Goal: Information Seeking & Learning: Understand process/instructions

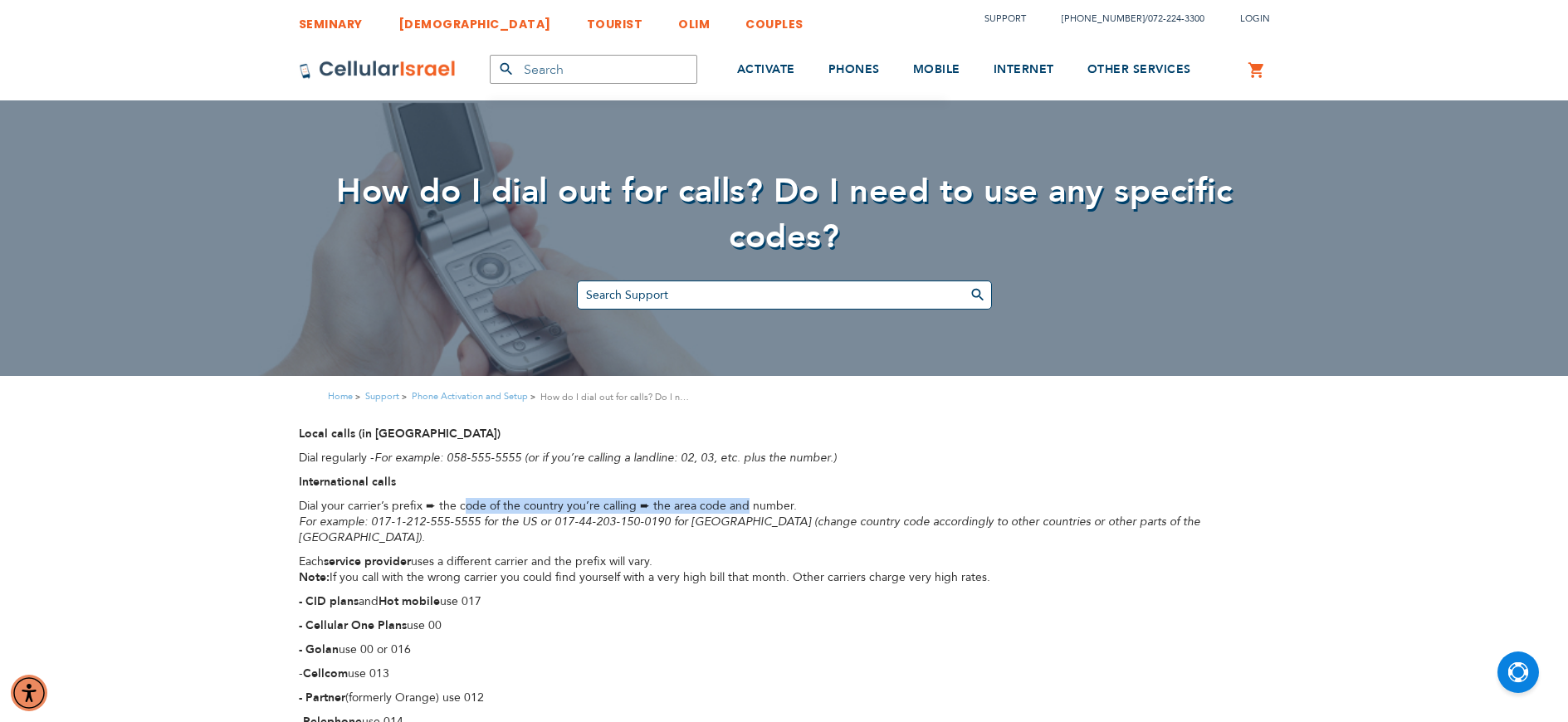
drag, startPoint x: 479, startPoint y: 505, endPoint x: 747, endPoint y: 510, distance: 268.0
click at [747, 510] on span "Dial your carrier’s prefix ➨ the code of the country you’re calling ➨ the area …" at bounding box center [548, 506] width 499 height 16
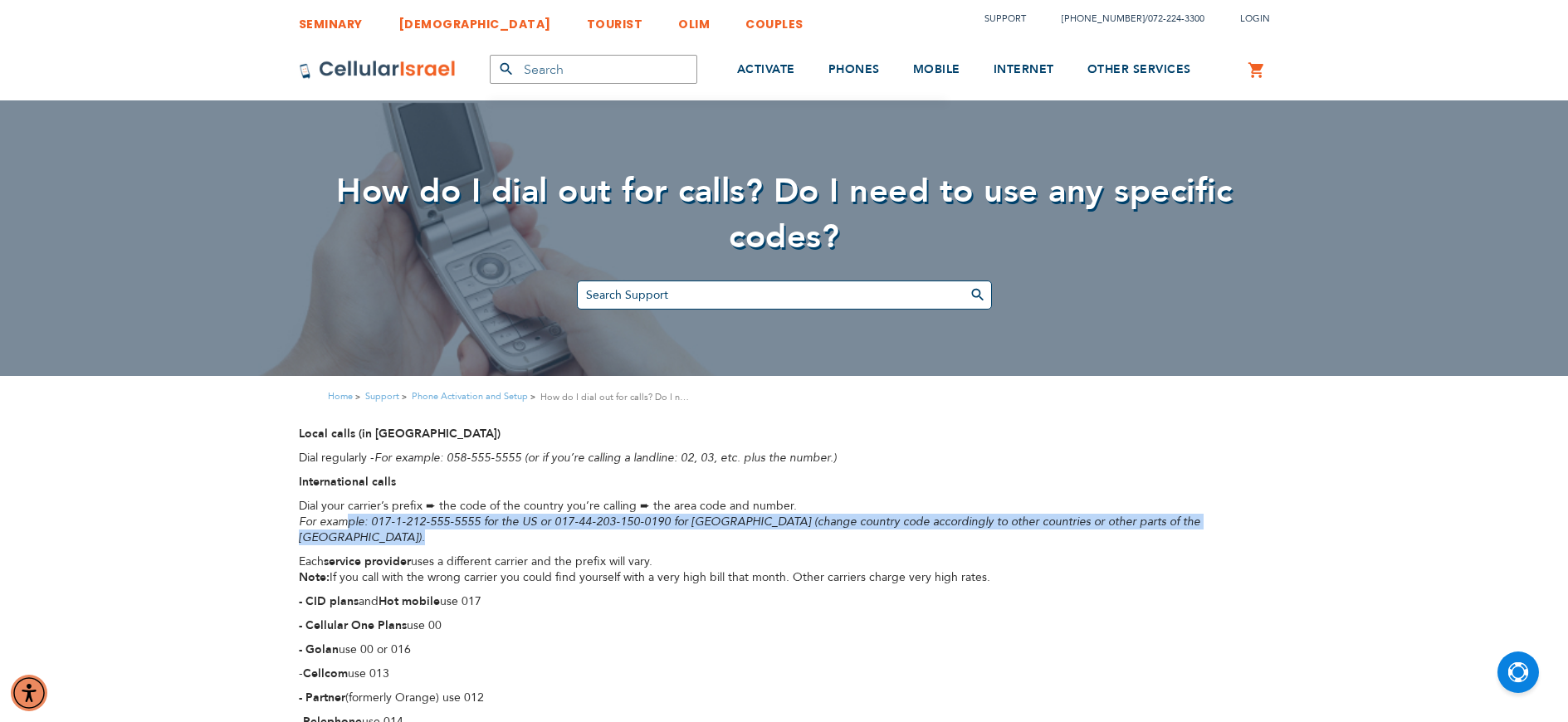
drag, startPoint x: 349, startPoint y: 519, endPoint x: 980, endPoint y: 534, distance: 631.2
click at [991, 537] on div "Local calls (in Israel) Dial regularly - For example: 058-555-5555 (or if you’r…" at bounding box center [784, 622] width 971 height 392
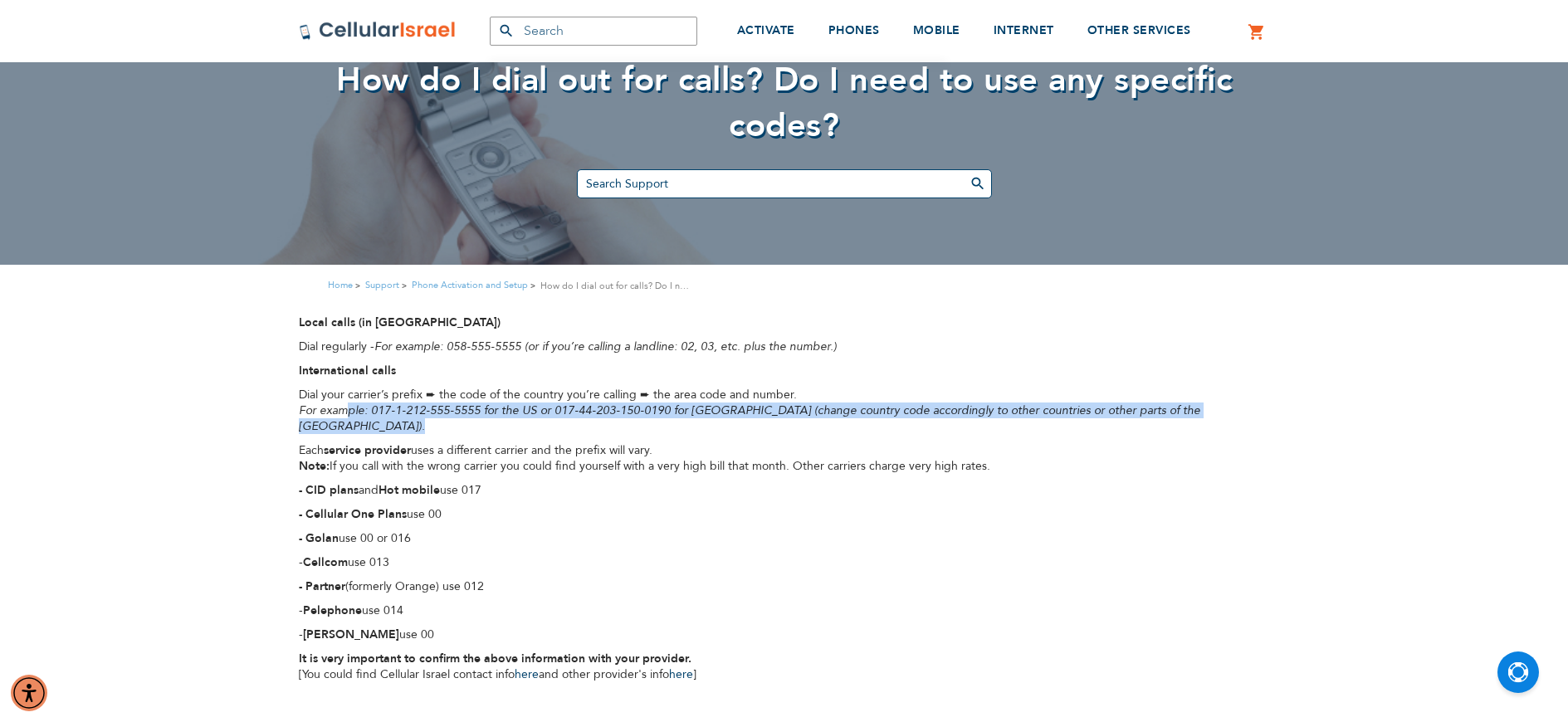
scroll to position [112, 0]
drag, startPoint x: 399, startPoint y: 616, endPoint x: 406, endPoint y: 519, distance: 97.3
click at [306, 484] on div "Local calls (in Israel) Dial regularly - For example: 058-555-5555 (or if you’r…" at bounding box center [784, 509] width 971 height 392
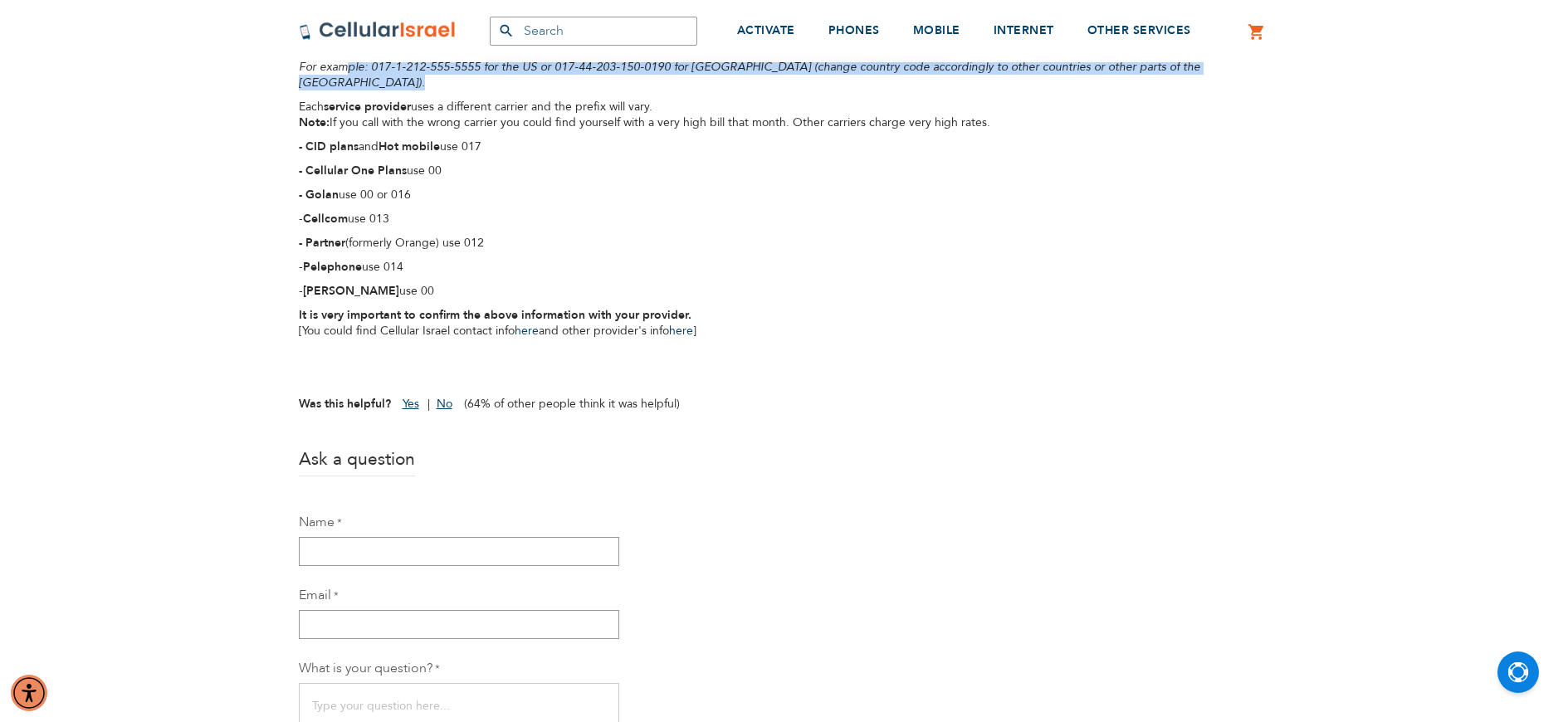
scroll to position [96, 0]
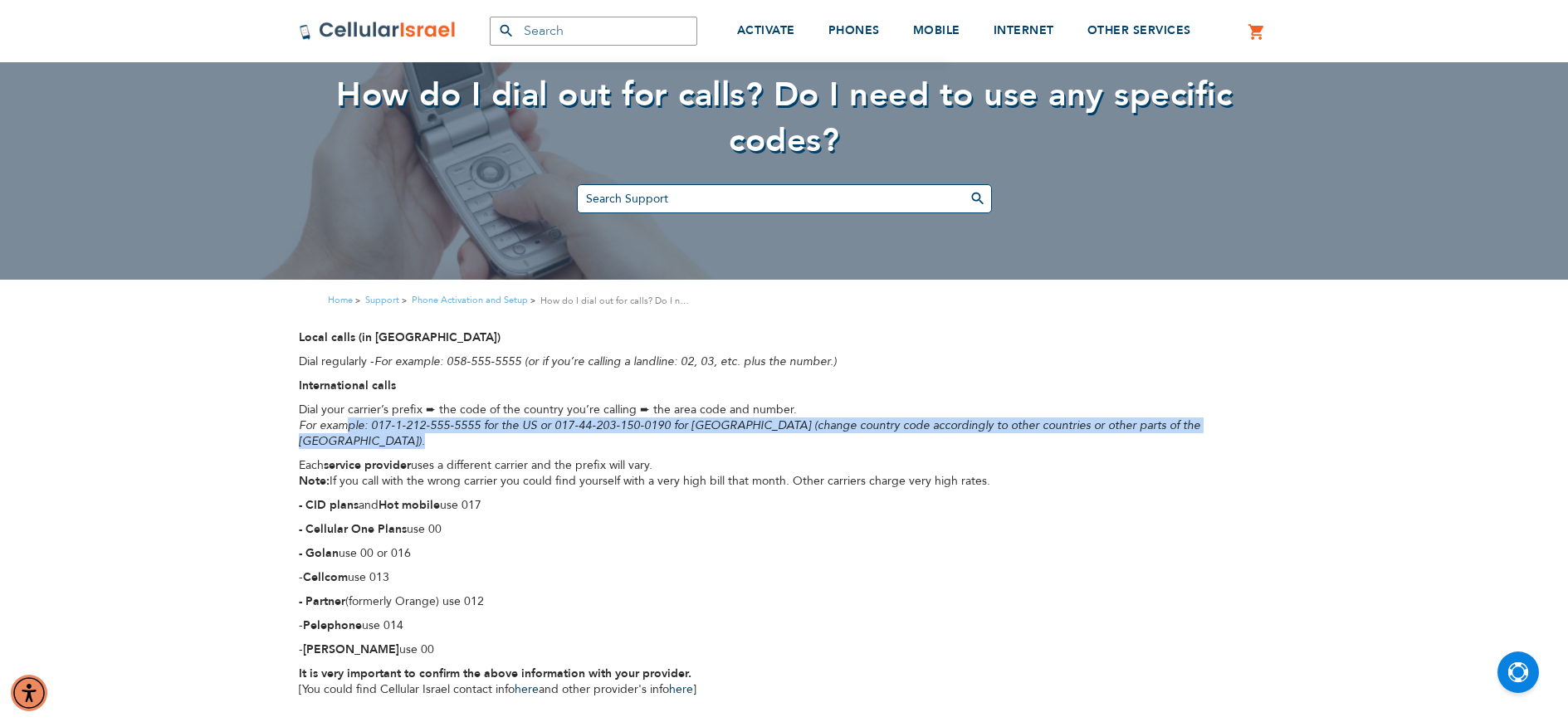
click at [559, 570] on p "- Cellcom use 013" at bounding box center [784, 577] width 971 height 16
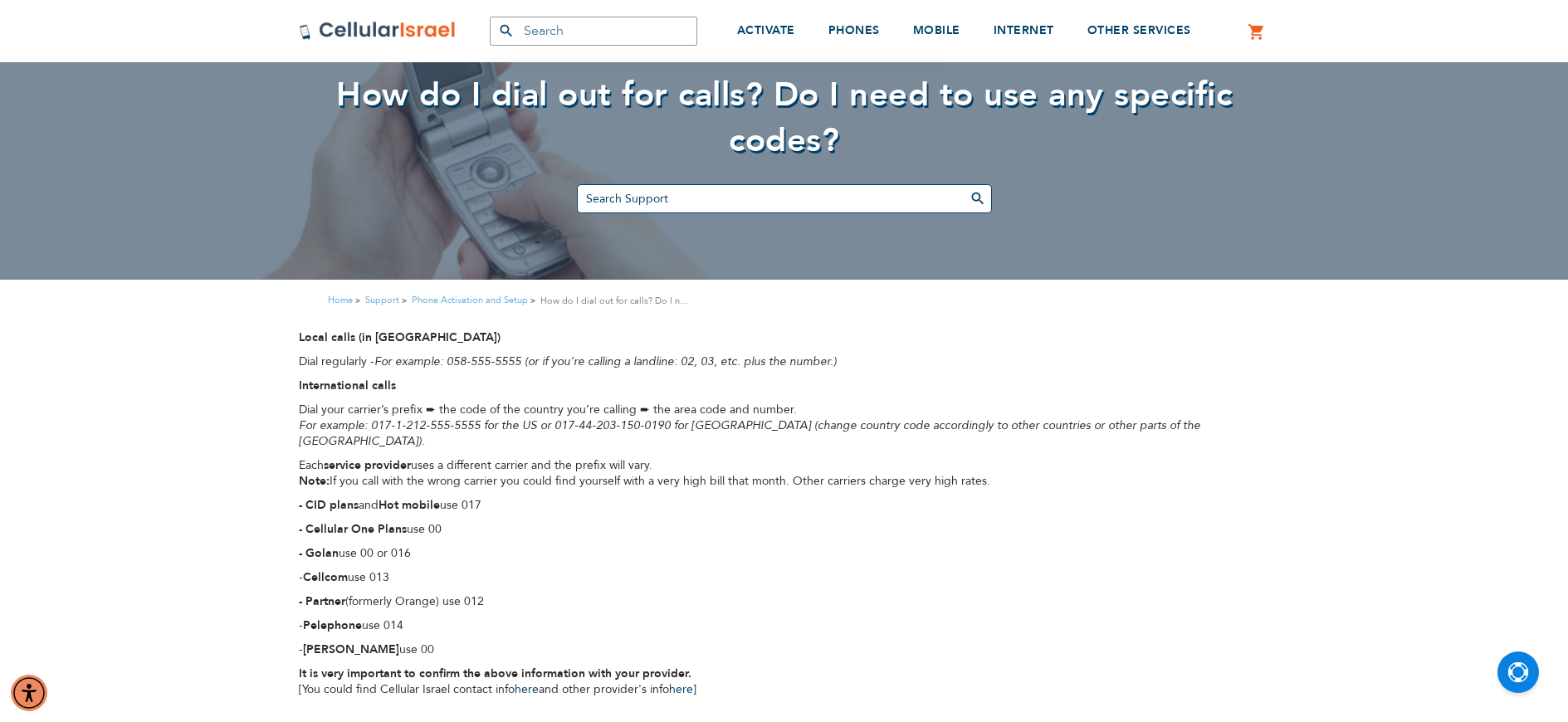
drag, startPoint x: 510, startPoint y: 582, endPoint x: 289, endPoint y: 587, distance: 221.1
